Goal: Task Accomplishment & Management: Manage account settings

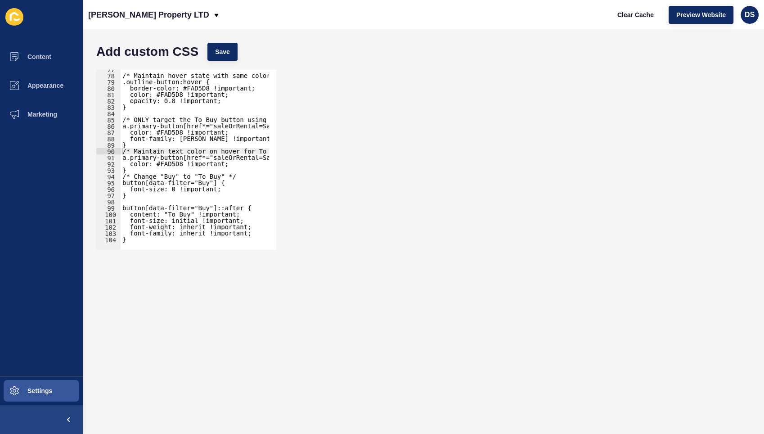
scroll to position [482, 0]
click at [34, 52] on button "Content" at bounding box center [41, 56] width 83 height 29
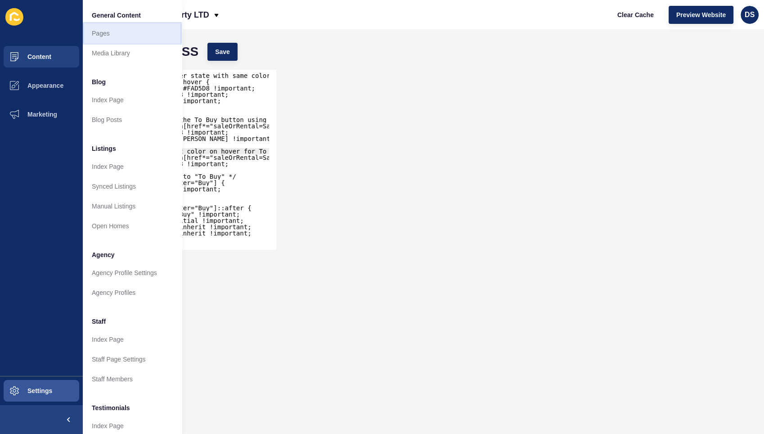
click at [107, 35] on link "Pages" at bounding box center [132, 33] width 99 height 20
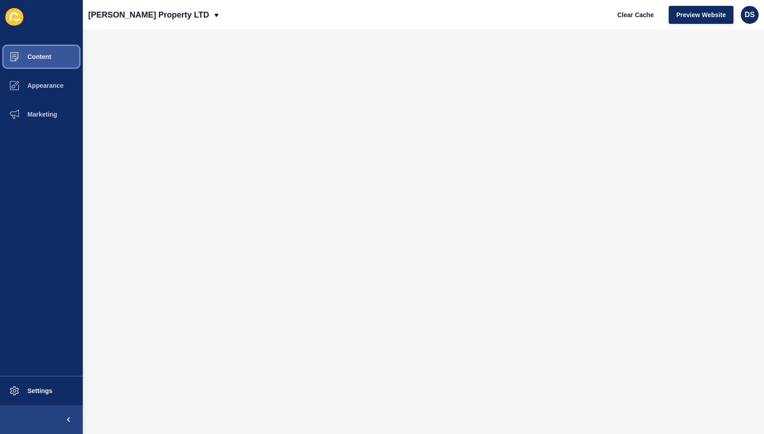
click at [36, 58] on span "Content" at bounding box center [25, 56] width 53 height 7
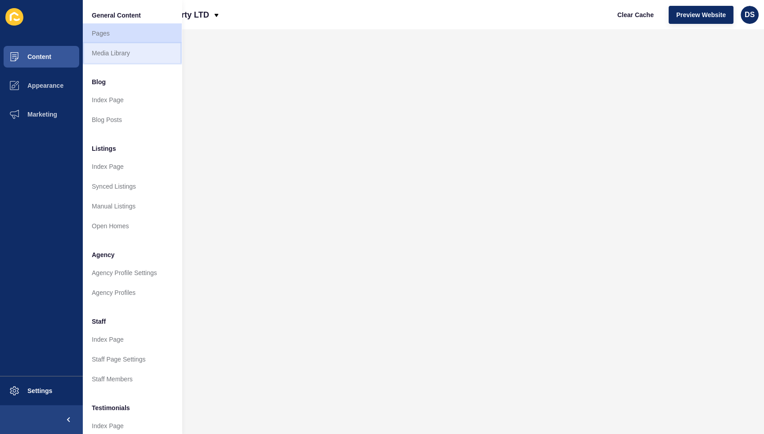
click at [118, 56] on link "Media Library" at bounding box center [132, 53] width 99 height 20
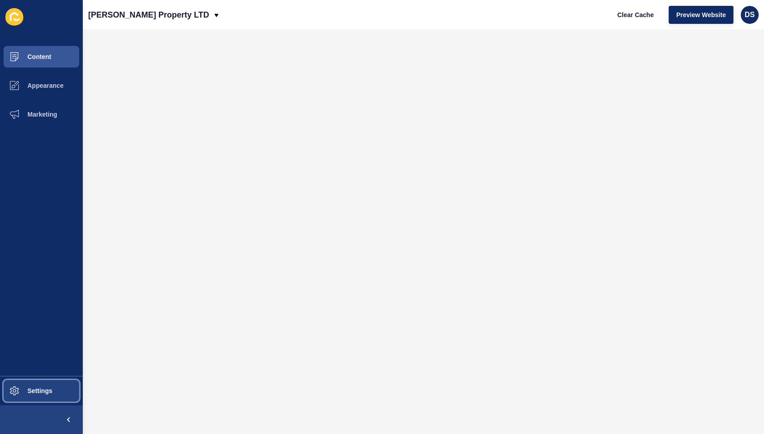
click at [37, 385] on button "Settings" at bounding box center [41, 390] width 83 height 29
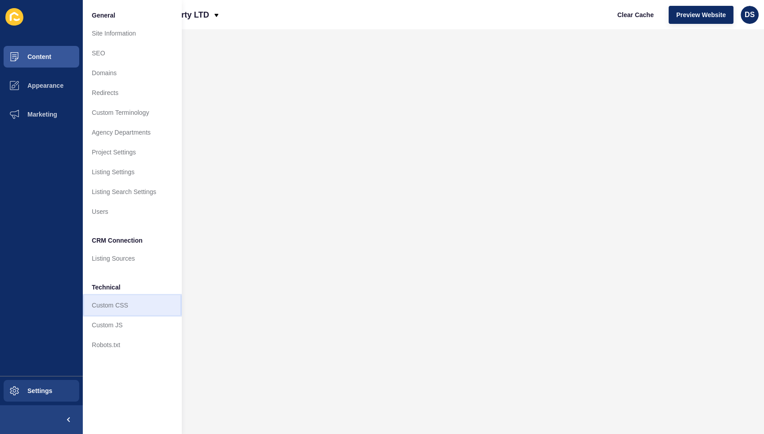
click at [122, 313] on link "Custom CSS" at bounding box center [132, 305] width 99 height 20
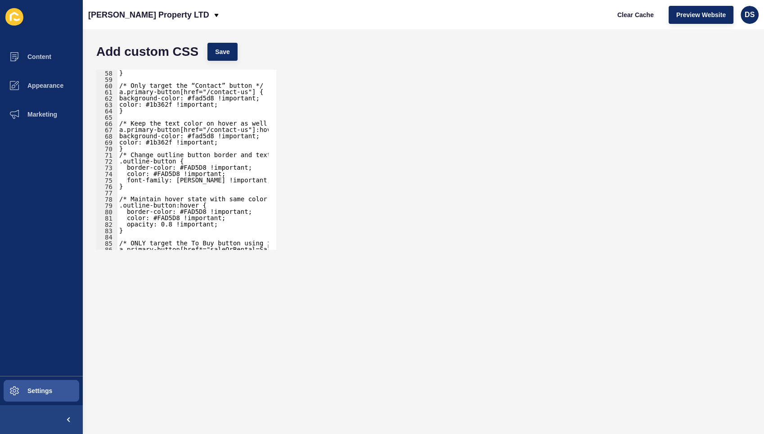
scroll to position [483, 0]
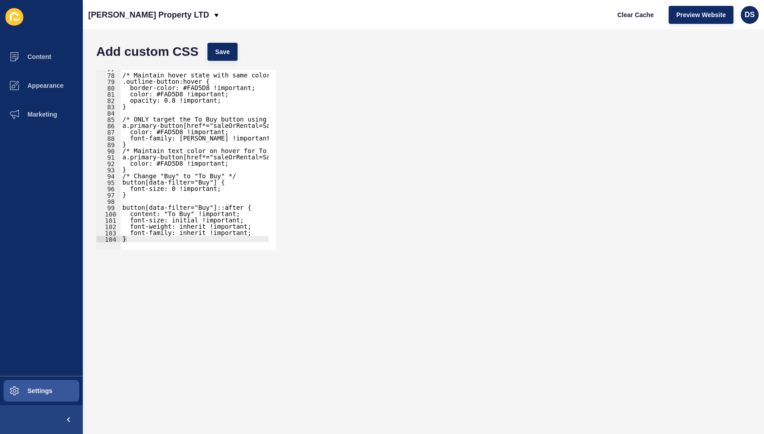
type textarea "}"
click at [144, 239] on div "/* Maintain hover state with same color scheme */ .outline-button:hover { borde…" at bounding box center [269, 158] width 297 height 185
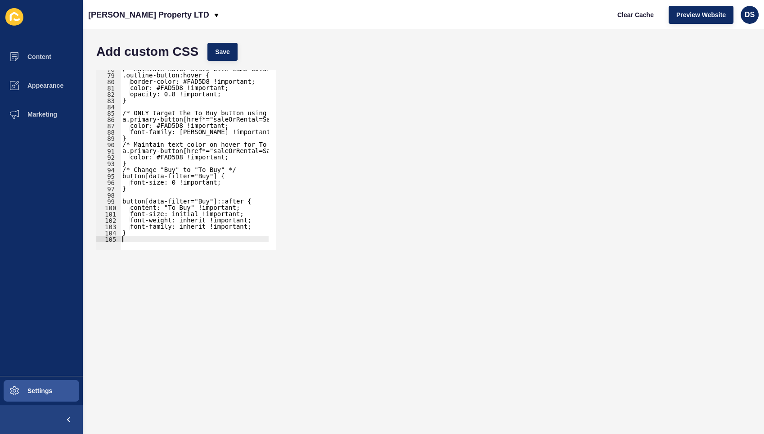
paste textarea "}"
type textarea "}"
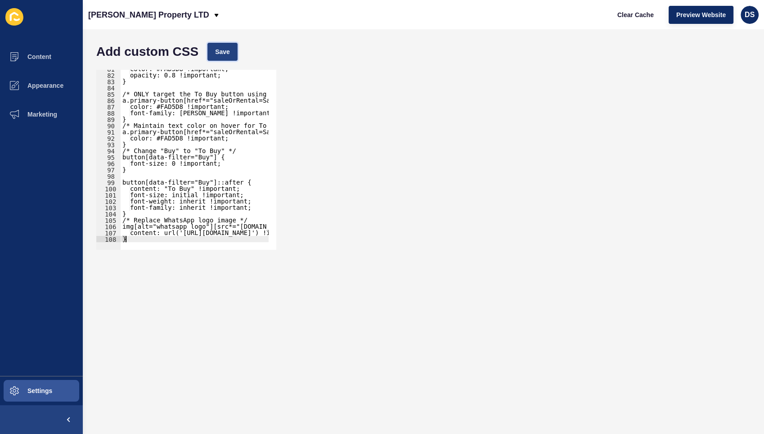
click at [226, 55] on span "Save" at bounding box center [222, 51] width 15 height 9
click at [139, 237] on div "color: #FAD5D8 !important; opacity: 0.8 !important; } /* ONLY target the To Buy…" at bounding box center [312, 158] width 382 height 185
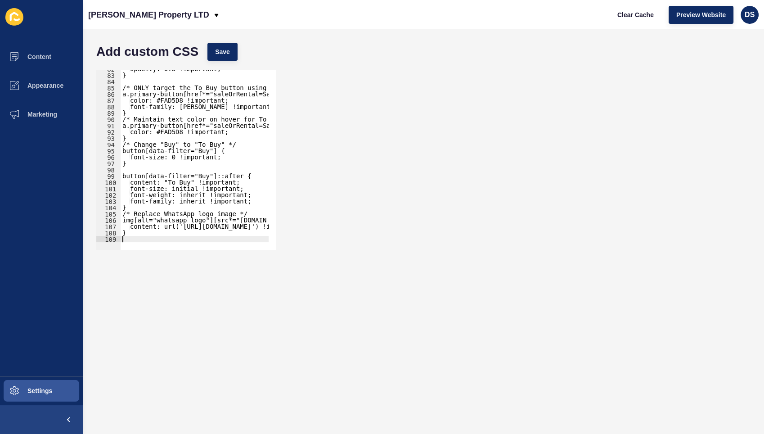
paste textarea "}"
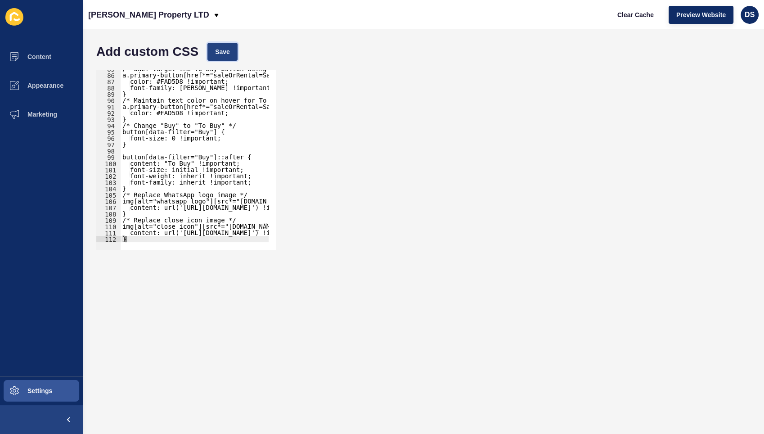
click at [224, 54] on span "Save" at bounding box center [222, 51] width 15 height 9
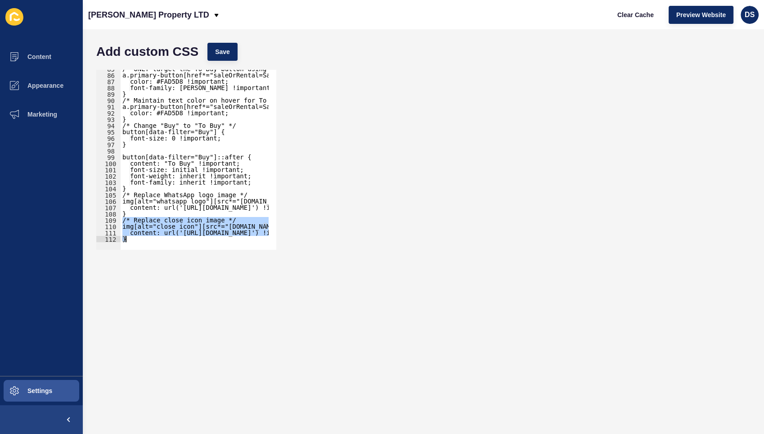
drag, startPoint x: 121, startPoint y: 218, endPoint x: 222, endPoint y: 249, distance: 106.1
click at [222, 249] on div "/* Replace close icon image */ 85 86 87 88 89 90 91 92 93 94 95 96 97 98 99 100…" at bounding box center [186, 160] width 180 height 180
type textarea "content: url('[URL][DOMAIN_NAME]') !important; }"
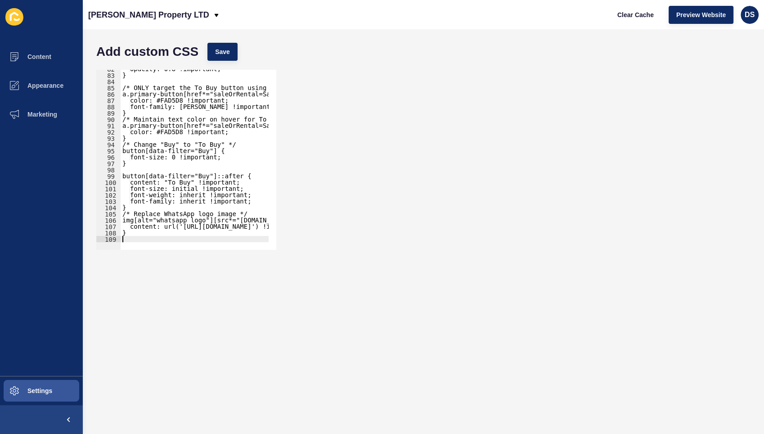
click at [144, 239] on div "opacity: 0.8 !important; } /* ONLY target the To Buy button using its href attr…" at bounding box center [312, 158] width 382 height 185
paste textarea "}"
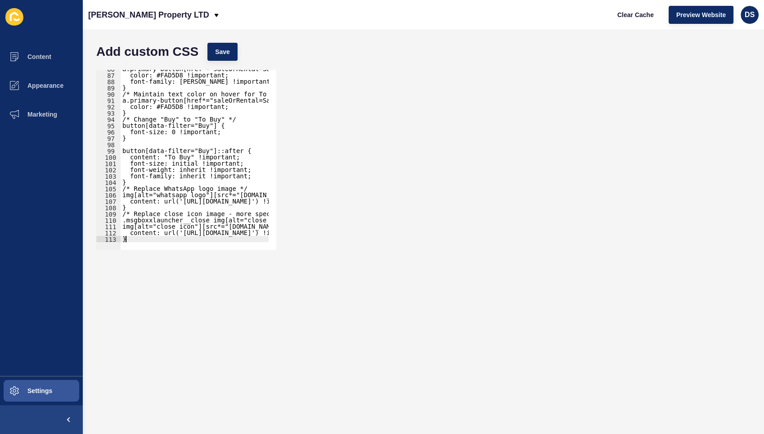
scroll to position [540, 0]
click at [217, 53] on span "Save" at bounding box center [222, 51] width 15 height 9
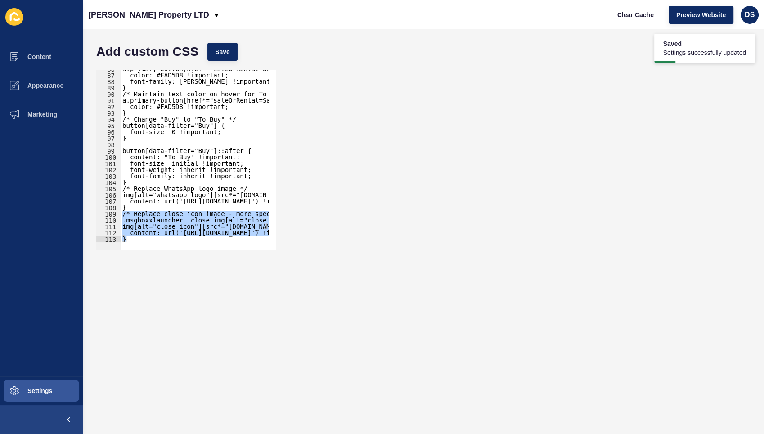
drag, startPoint x: 123, startPoint y: 212, endPoint x: 290, endPoint y: 252, distance: 171.2
click at [289, 251] on div "/* Replace close icon image - more specific selector for the launcher close but…" at bounding box center [424, 159] width 664 height 189
type textarea "content: url('[URL][DOMAIN_NAME]') !important; }"
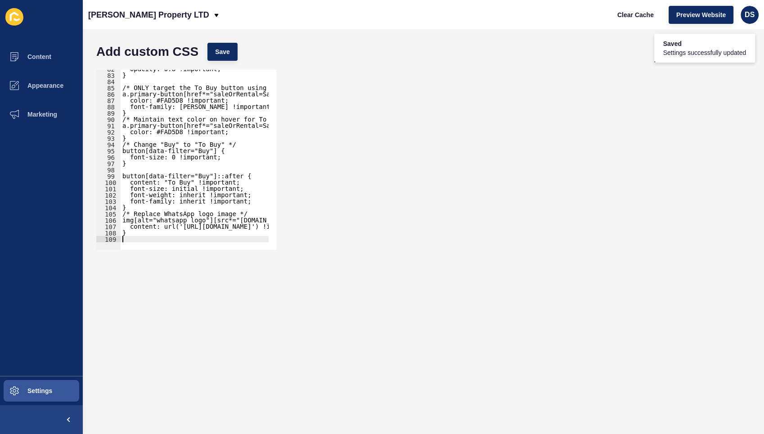
type textarea "}"
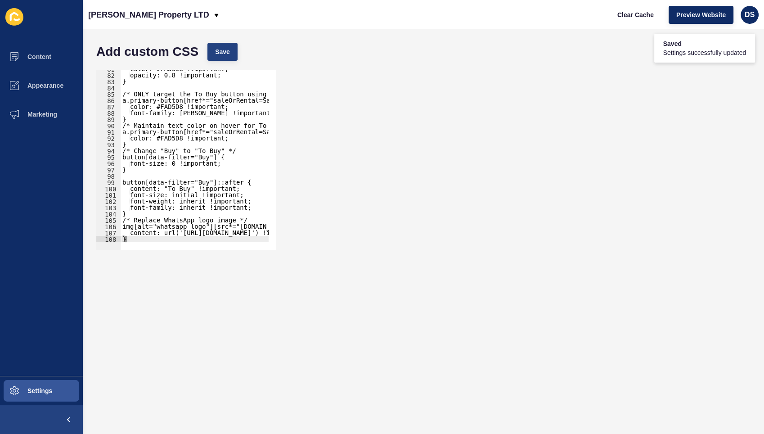
scroll to position [508, 0]
click at [220, 54] on span "Save" at bounding box center [222, 51] width 15 height 9
click at [165, 236] on div "color: #FAD5D8 !important; opacity: 0.8 !important; } /* ONLY target the To Buy…" at bounding box center [312, 158] width 382 height 185
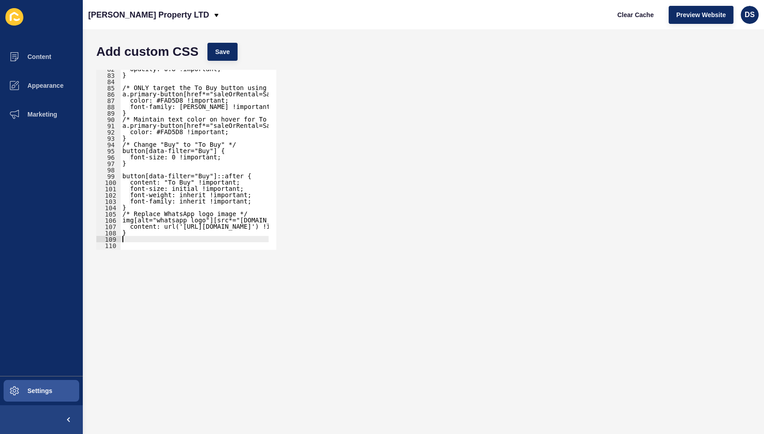
paste textarea "}"
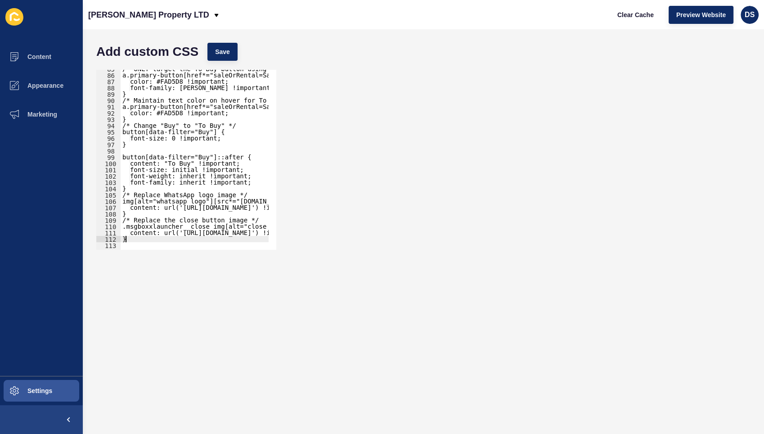
scroll to position [533, 0]
click at [211, 56] on button "Save" at bounding box center [223, 52] width 30 height 18
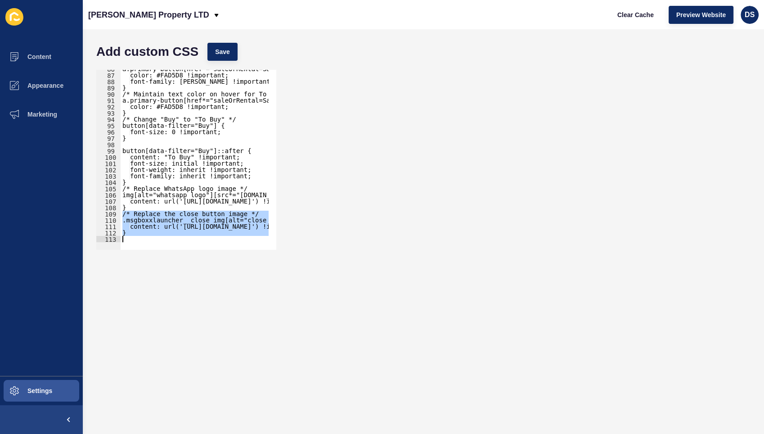
drag, startPoint x: 122, startPoint y: 220, endPoint x: 257, endPoint y: 252, distance: 138.8
click at [257, 252] on div "/* Replace the close button image */ 86 87 88 89 90 91 92 93 94 95 96 97 98 99 …" at bounding box center [424, 159] width 664 height 189
paste textarea
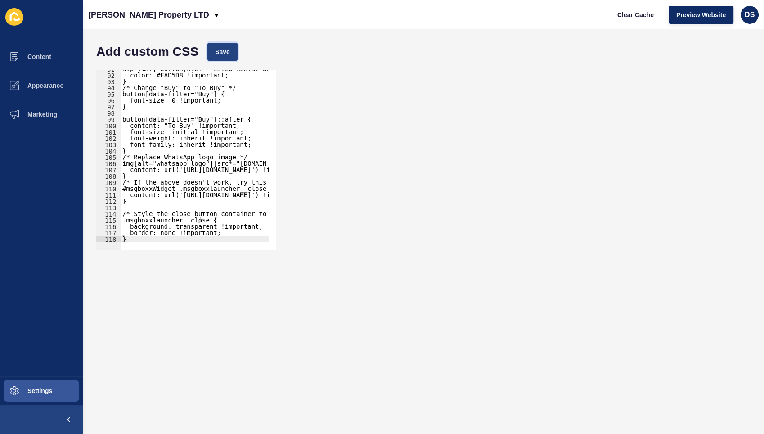
click at [223, 56] on button "Save" at bounding box center [223, 52] width 30 height 18
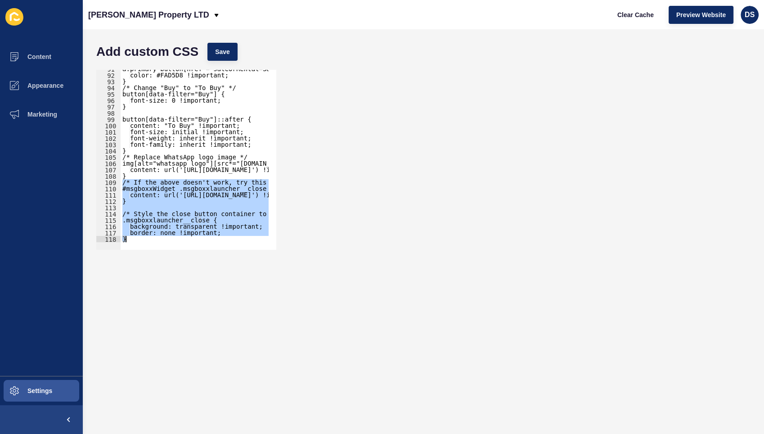
drag, startPoint x: 123, startPoint y: 181, endPoint x: 215, endPoint y: 253, distance: 116.4
click at [215, 253] on div "/* If the above doesn't work, try this more specific selector */ 91 92 93 94 95…" at bounding box center [424, 159] width 664 height 189
type textarea "border: none !important; }"
paste textarea
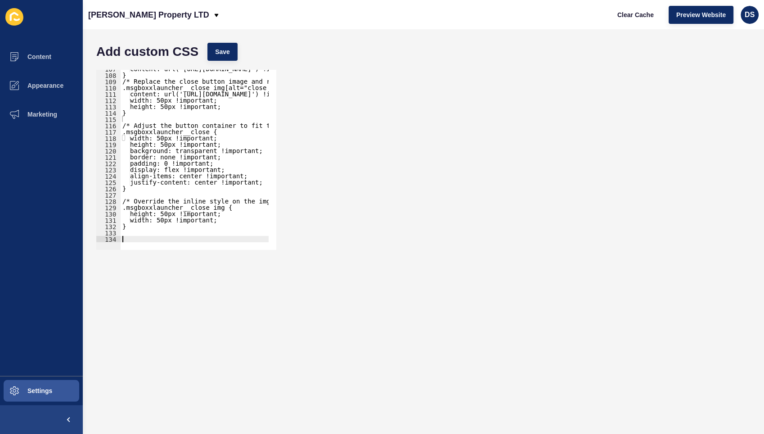
scroll to position [672, 0]
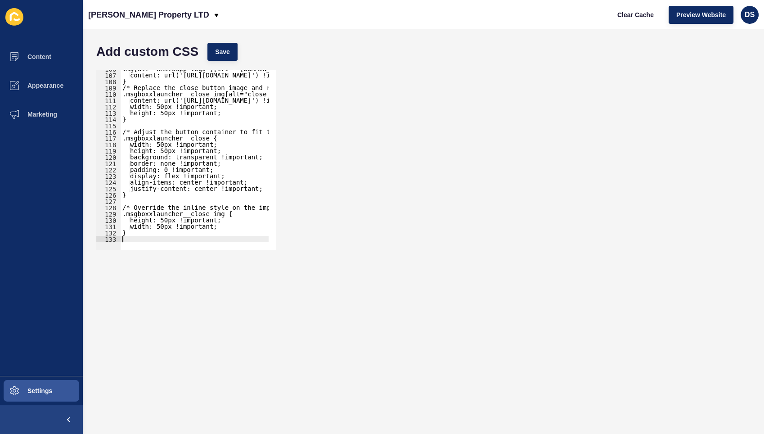
type textarea "}"
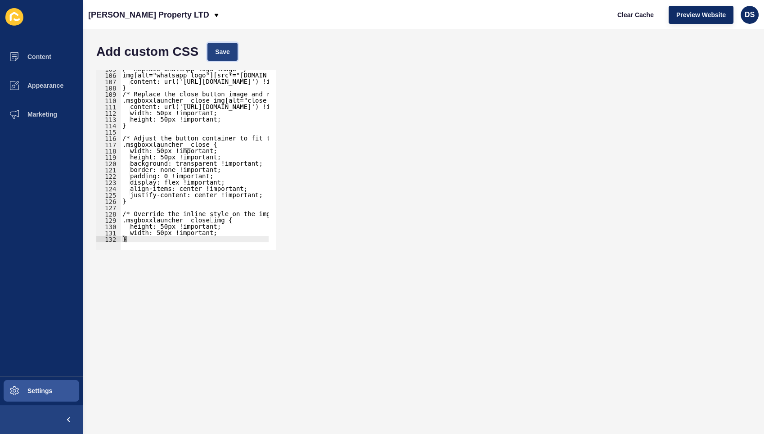
click at [225, 58] on button "Save" at bounding box center [223, 52] width 30 height 18
click at [149, 238] on div "/* Replace WhatsApp logo image */ img[alt="whatsapp logo"][src*="[DOMAIN_NAME]"…" at bounding box center [315, 158] width 388 height 185
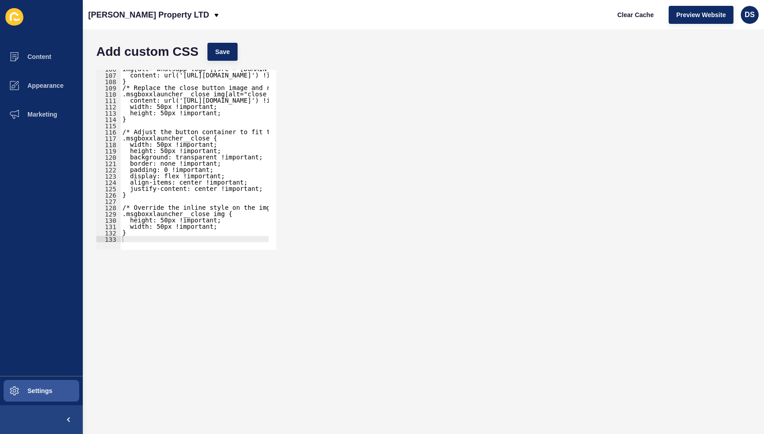
click at [140, 234] on div "img[alt="whatsapp logo"][src*="[DOMAIN_NAME]"] { content: url('[URL][DOMAIN_NAM…" at bounding box center [315, 158] width 388 height 185
type textarea "}"
click at [140, 238] on div "img[alt="whatsapp logo"][src*="[DOMAIN_NAME]"] { content: url('[URL][DOMAIN_NAM…" at bounding box center [315, 158] width 388 height 185
paste textarea "}"
type textarea "}"
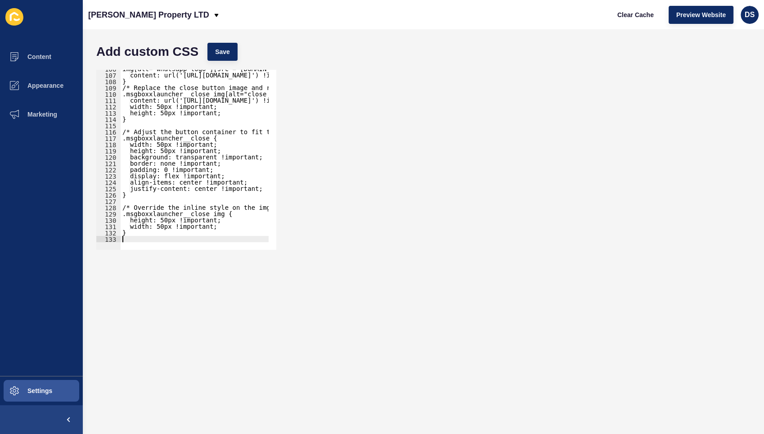
scroll to position [684, 0]
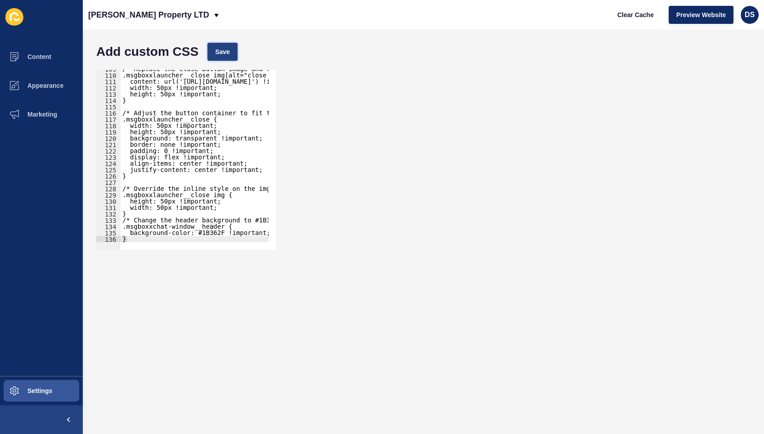
click at [217, 50] on span "Save" at bounding box center [222, 51] width 15 height 9
drag, startPoint x: 132, startPoint y: 238, endPoint x: 137, endPoint y: 238, distance: 5.0
click at [132, 238] on div "/* Replace the close button image and resize it */ .msgboxxlauncher__close img[…" at bounding box center [315, 158] width 388 height 185
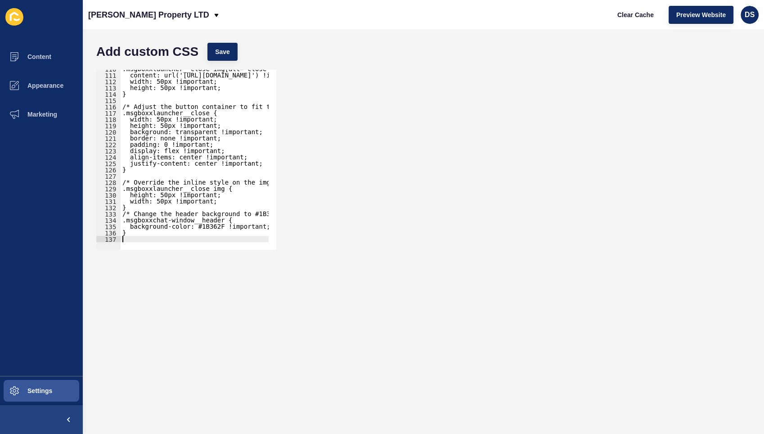
paste textarea "}"
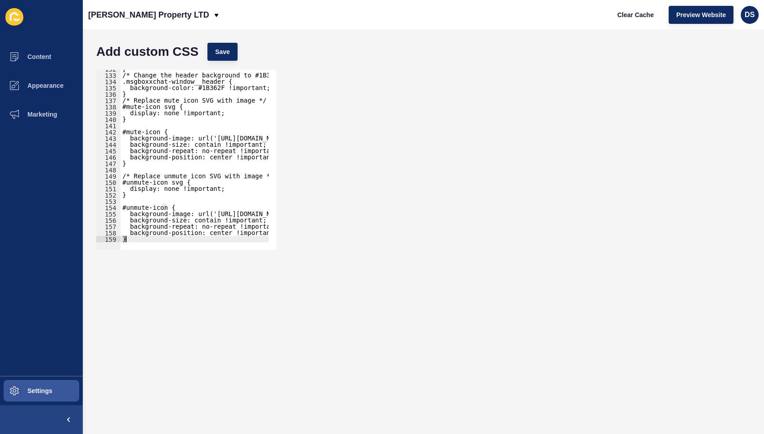
scroll to position [829, 0]
click at [225, 49] on span "Save" at bounding box center [222, 51] width 15 height 9
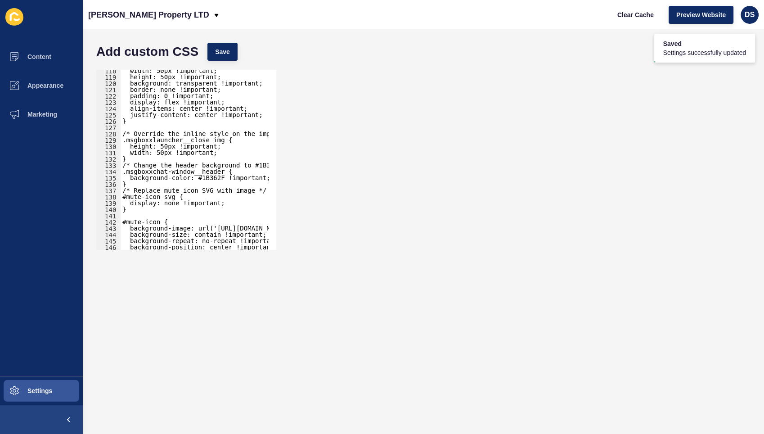
scroll to position [769, 0]
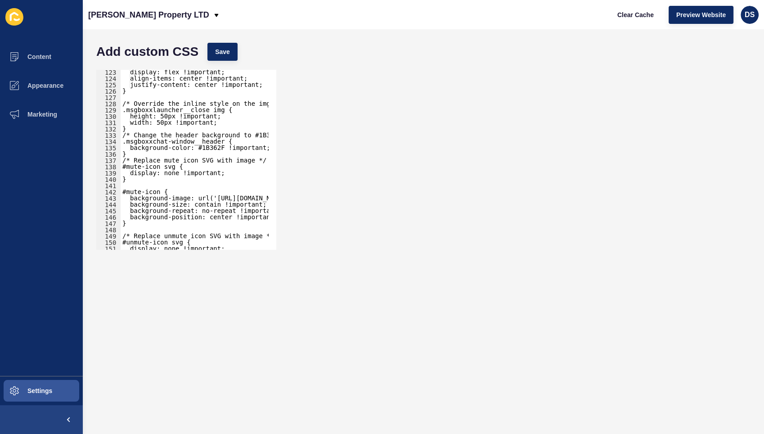
type textarea "display: none !important;"
click at [180, 172] on div "display: flex !important; align-items: center !important; justify-content: cent…" at bounding box center [329, 161] width 416 height 185
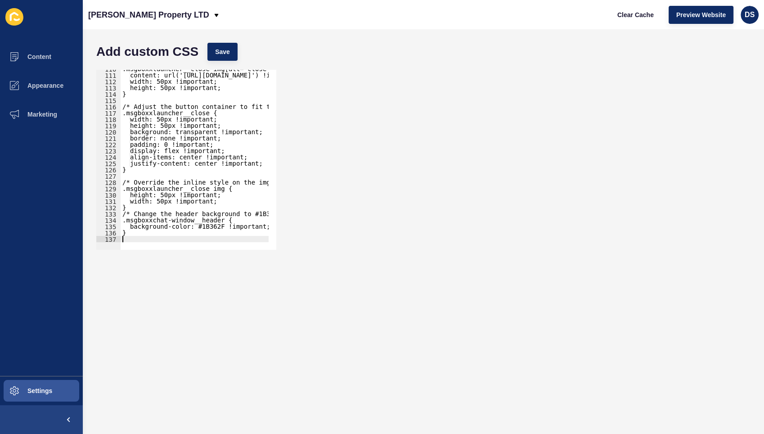
scroll to position [691, 0]
click at [224, 55] on span "Save" at bounding box center [222, 51] width 15 height 9
click at [134, 237] on div ".msgboxxlauncher__close img[alt="close icon"] { content: url('[URL][DOMAIN_NAME…" at bounding box center [315, 158] width 388 height 185
paste textarea "}"
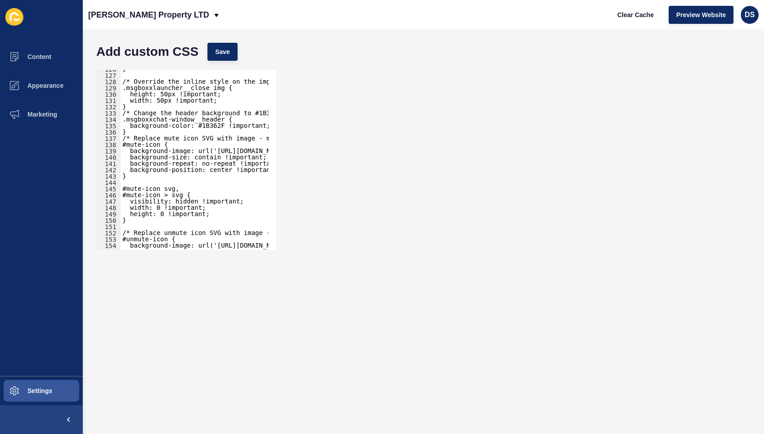
scroll to position [792, 0]
click at [215, 48] on span "Save" at bounding box center [222, 51] width 15 height 9
type textarea "background-image: url('[URL][DOMAIN_NAME]') !important;"
click at [157, 149] on div "} /* Override the inline style on the img */ .msgboxxlauncher__close img { heig…" at bounding box center [330, 158] width 419 height 185
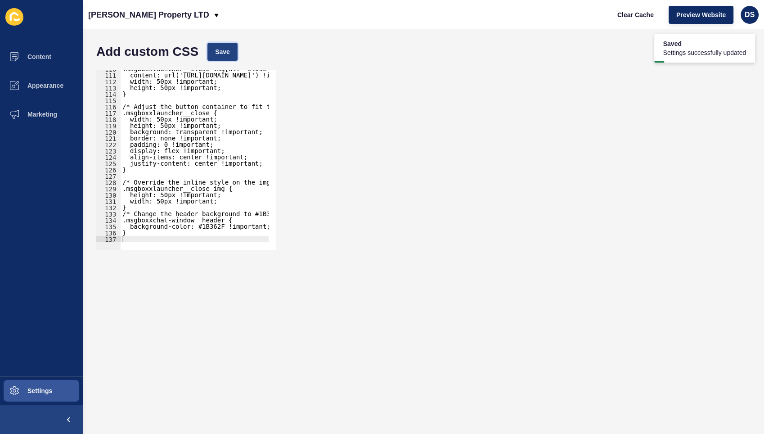
click at [222, 54] on span "Save" at bounding box center [222, 51] width 15 height 9
